Goal: Transaction & Acquisition: Purchase product/service

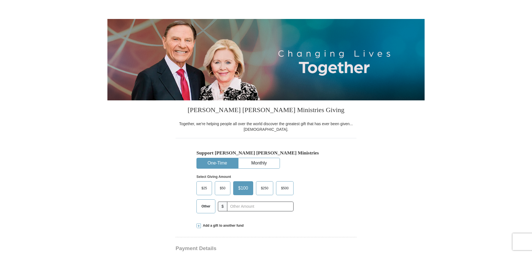
scroll to position [56, 0]
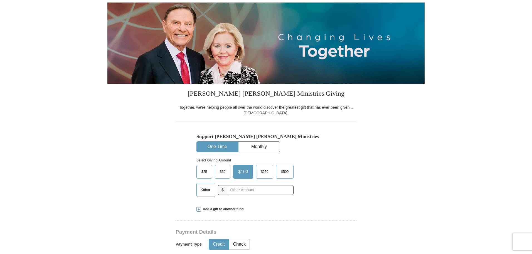
click at [206, 192] on span "Other" at bounding box center [206, 189] width 14 height 8
click at [0, 0] on input "Other" at bounding box center [0, 0] width 0 height 0
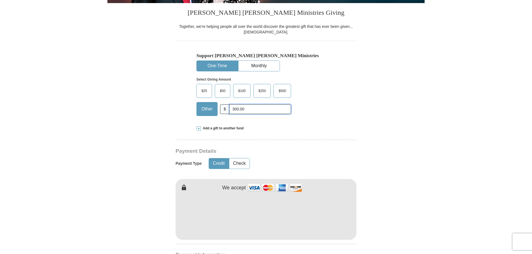
scroll to position [139, 0]
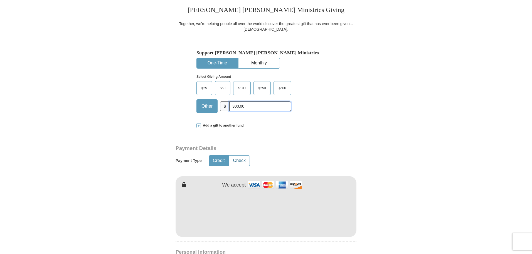
type input "300.00"
click at [241, 161] on button "Check" at bounding box center [239, 160] width 20 height 10
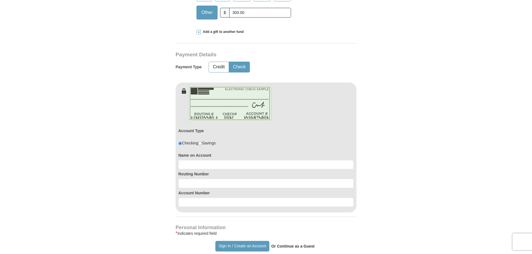
scroll to position [251, 0]
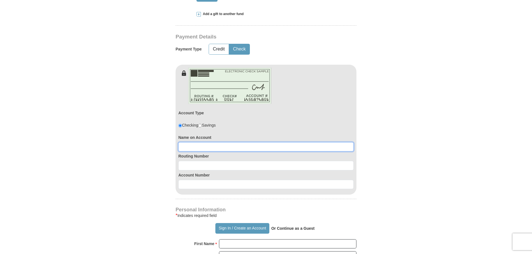
click at [194, 148] on input at bounding box center [266, 146] width 175 height 9
type input "[PERSON_NAME]"
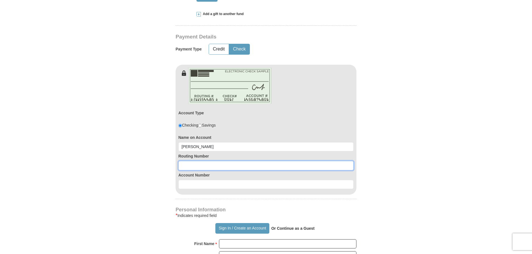
click at [191, 167] on input at bounding box center [266, 165] width 175 height 9
type input "122235821"
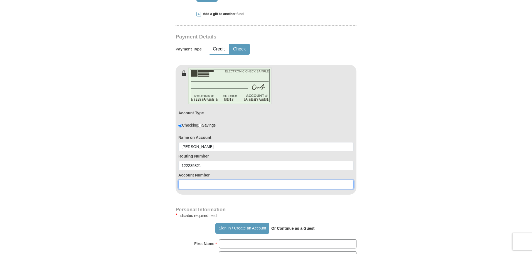
click at [190, 186] on input at bounding box center [266, 184] width 175 height 9
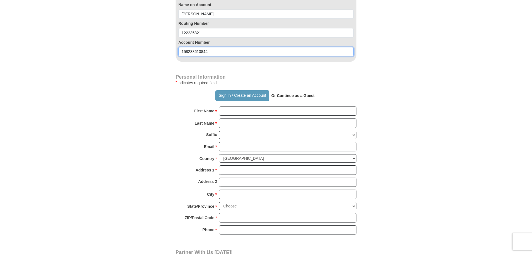
scroll to position [362, 0]
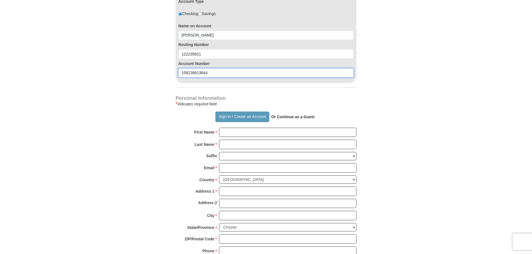
type input "158238613844"
click at [303, 117] on strong "Or Continue as a Guest" at bounding box center [293, 116] width 43 height 4
click at [300, 117] on strong "Or Continue as a Guest" at bounding box center [293, 116] width 43 height 4
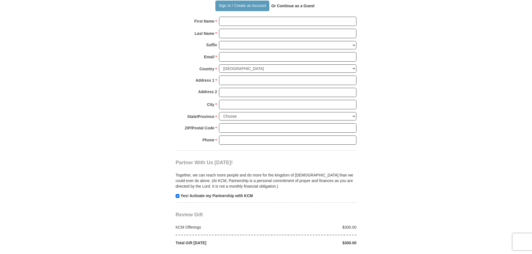
scroll to position [446, 0]
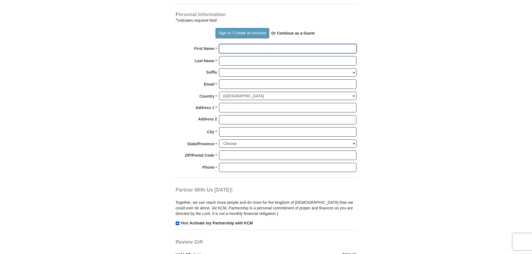
click at [225, 48] on input "First Name *" at bounding box center [288, 48] width 138 height 9
type input "[PERSON_NAME]"
click at [241, 62] on input "Last Name *" at bounding box center [288, 60] width 138 height 9
type input "[PERSON_NAME]"
click at [235, 84] on input "Email *" at bounding box center [288, 83] width 138 height 9
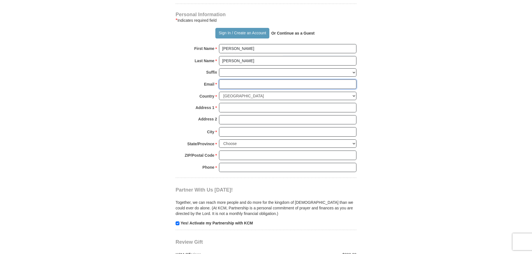
type input "[EMAIL_ADDRESS][DOMAIN_NAME]"
click at [231, 109] on input "Address 1 *" at bounding box center [288, 107] width 138 height 9
type input "[STREET_ADDRESS][PERSON_NAME][PERSON_NAME]"
click at [226, 134] on input "City *" at bounding box center [288, 131] width 138 height 9
type input "Trabuco Canyon"
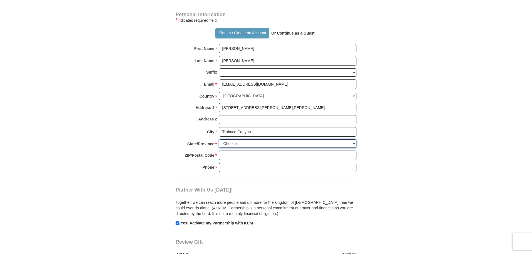
click at [353, 143] on select "Choose [US_STATE] [US_STATE] [US_STATE] [US_STATE] [US_STATE] Armed Forces Amer…" at bounding box center [288, 143] width 138 height 9
select select "CA"
click at [219, 139] on select "Choose [US_STATE] [US_STATE] [US_STATE] [US_STATE] [US_STATE] Armed Forces Amer…" at bounding box center [288, 143] width 138 height 9
click at [223, 155] on input "ZIP/Postal Code *" at bounding box center [288, 154] width 138 height 9
type input "92679"
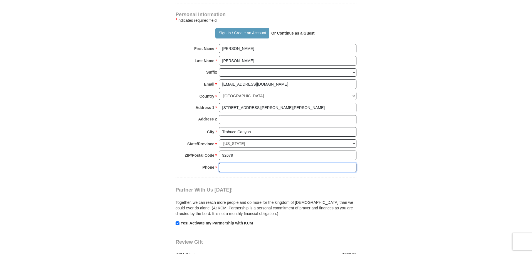
click at [236, 168] on input "Phone * *" at bounding box center [288, 167] width 138 height 9
type input "[PHONE_NUMBER]"
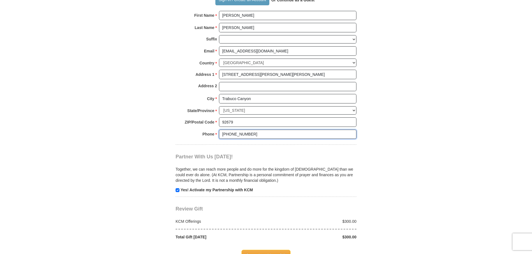
scroll to position [529, 0]
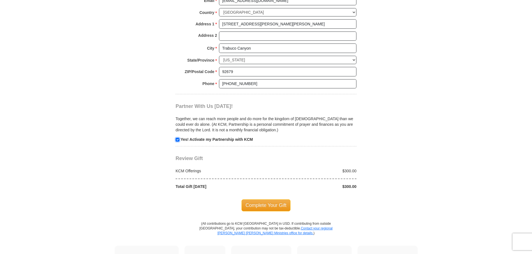
click at [178, 140] on input "checkbox" at bounding box center [178, 140] width 4 height 4
checkbox input "false"
click at [272, 204] on span "Complete Your Gift" at bounding box center [266, 205] width 49 height 12
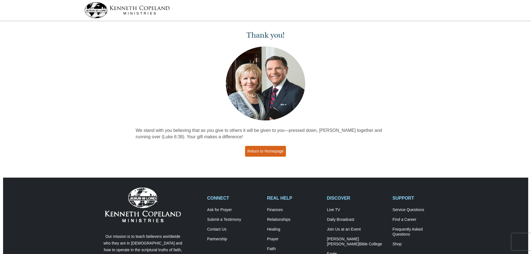
click at [276, 153] on link "Return to Homepage" at bounding box center [265, 151] width 41 height 11
